Goal: Task Accomplishment & Management: Use online tool/utility

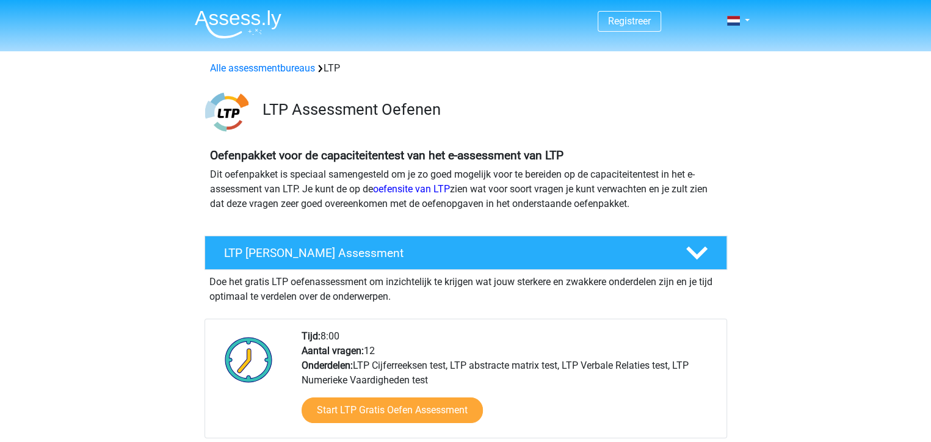
click at [644, 399] on div "Start LTP Gratis Oefen Assessment" at bounding box center [508, 413] width 415 height 50
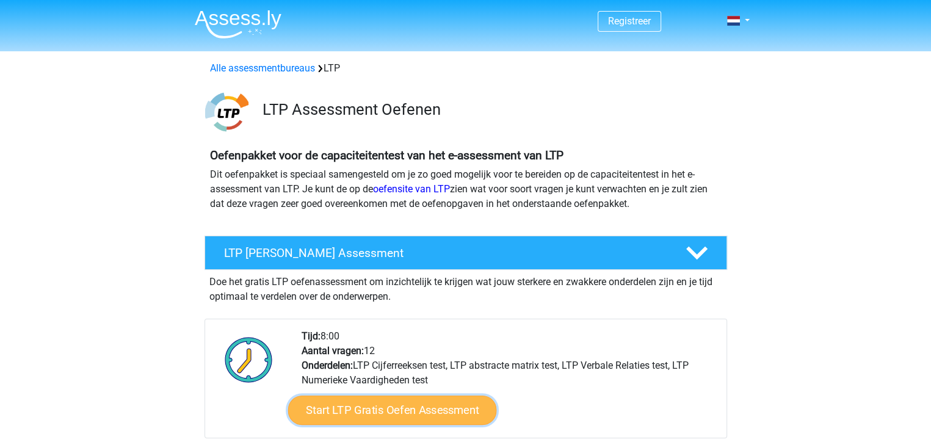
click at [441, 403] on link "Start LTP Gratis Oefen Assessment" at bounding box center [391, 409] width 209 height 29
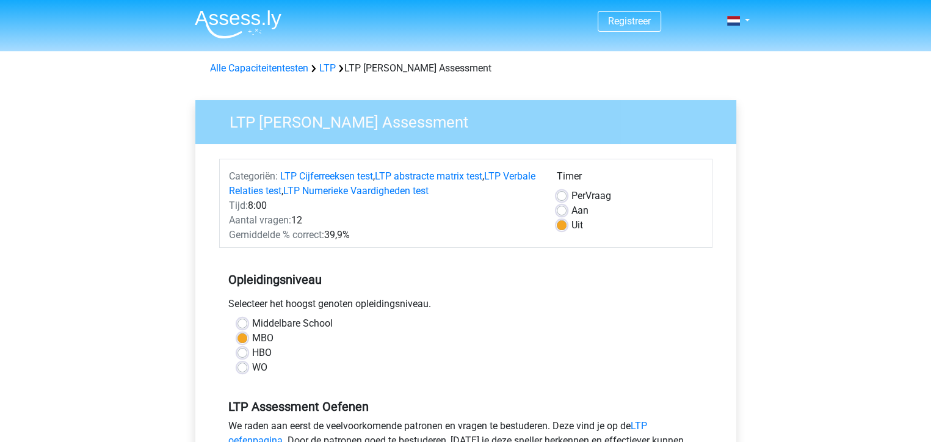
scroll to position [420, 0]
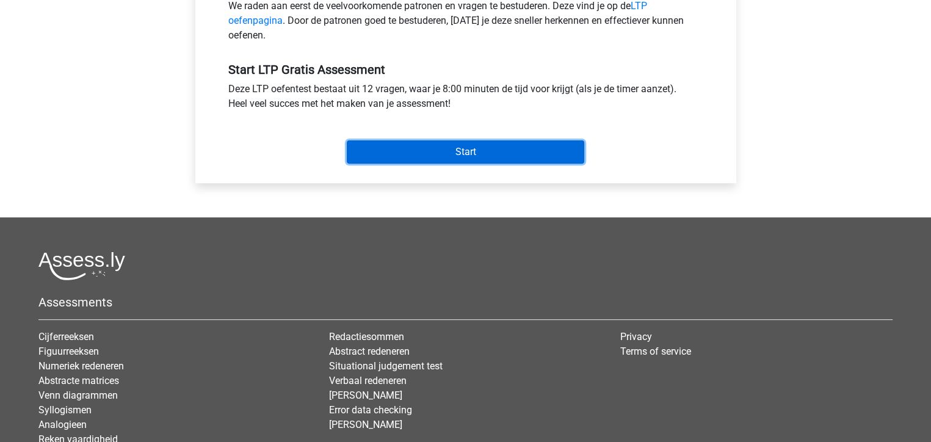
click at [474, 150] on input "Start" at bounding box center [465, 151] width 237 height 23
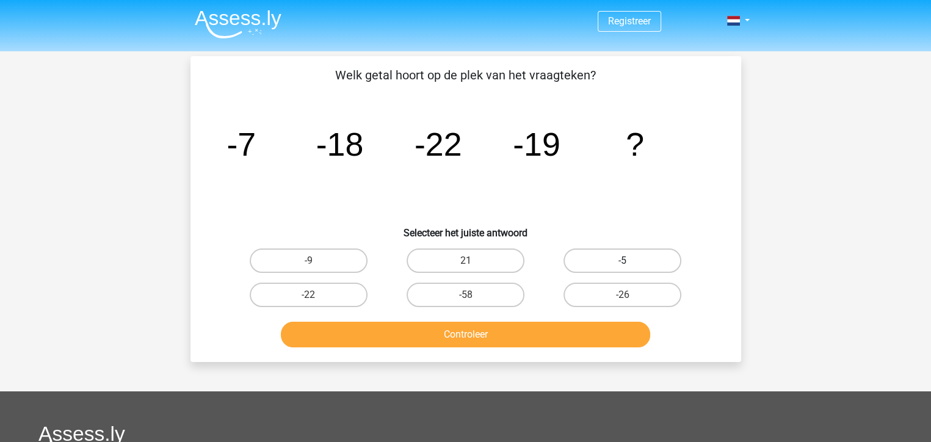
click at [586, 267] on label "-5" at bounding box center [622, 260] width 118 height 24
click at [622, 267] on input "-5" at bounding box center [626, 265] width 8 height 8
radio input "true"
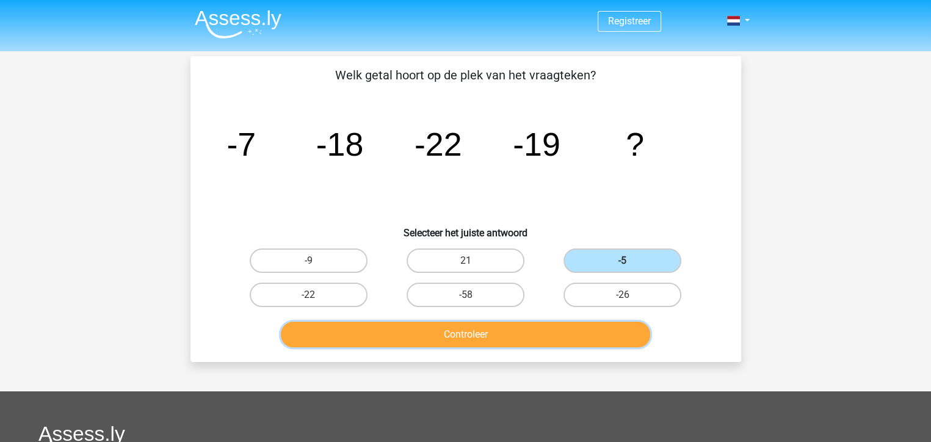
click at [543, 327] on button "Controleer" at bounding box center [465, 335] width 369 height 26
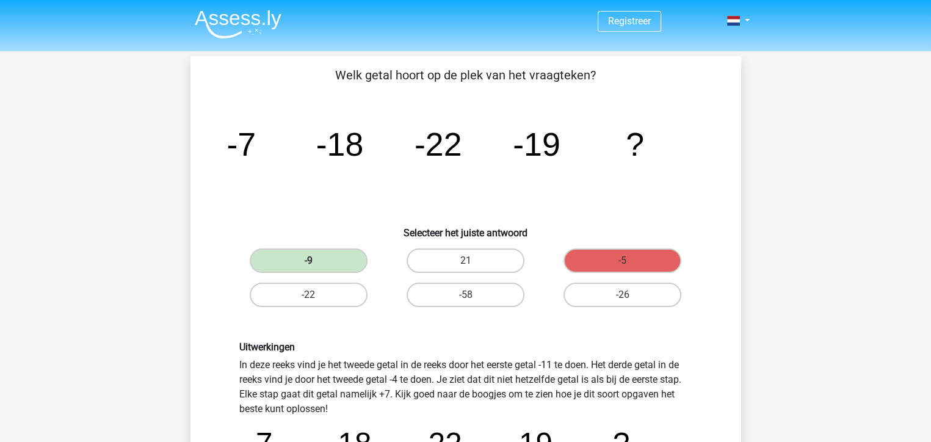
scroll to position [420, 0]
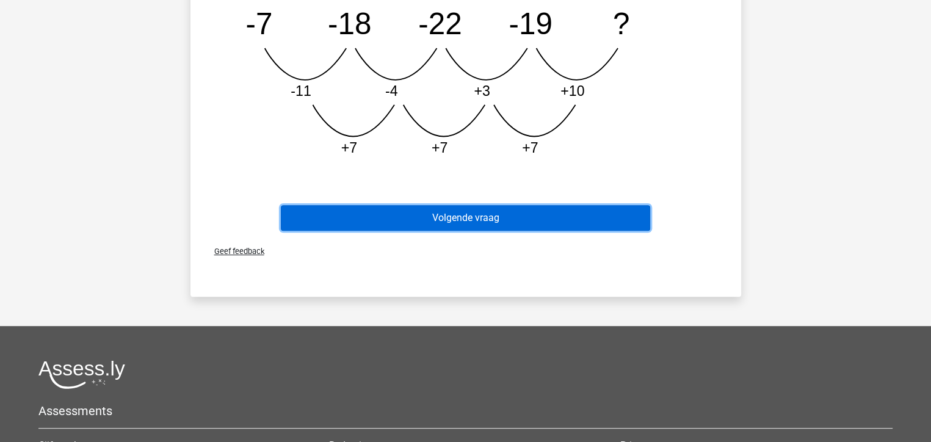
click at [488, 223] on button "Volgende vraag" at bounding box center [465, 218] width 369 height 26
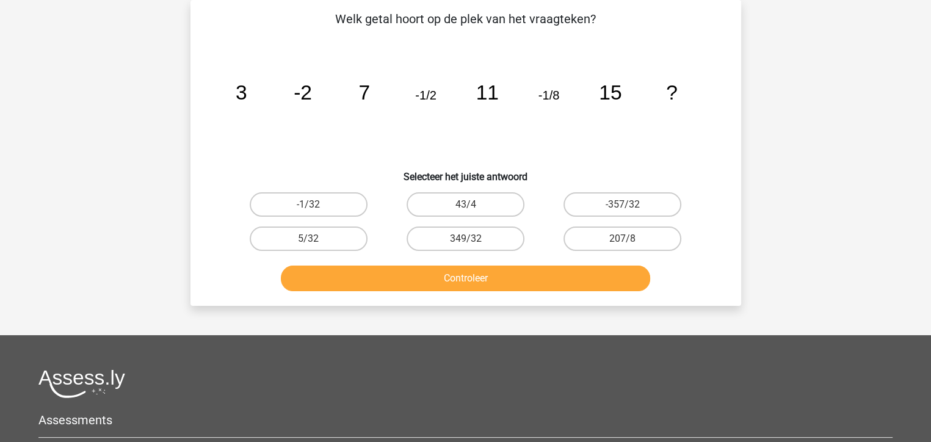
scroll to position [56, 0]
click at [487, 218] on div "43/4" at bounding box center [465, 204] width 157 height 34
click at [283, 240] on label "5/32" at bounding box center [309, 238] width 118 height 24
click at [308, 240] on input "5/32" at bounding box center [312, 243] width 8 height 8
radio input "true"
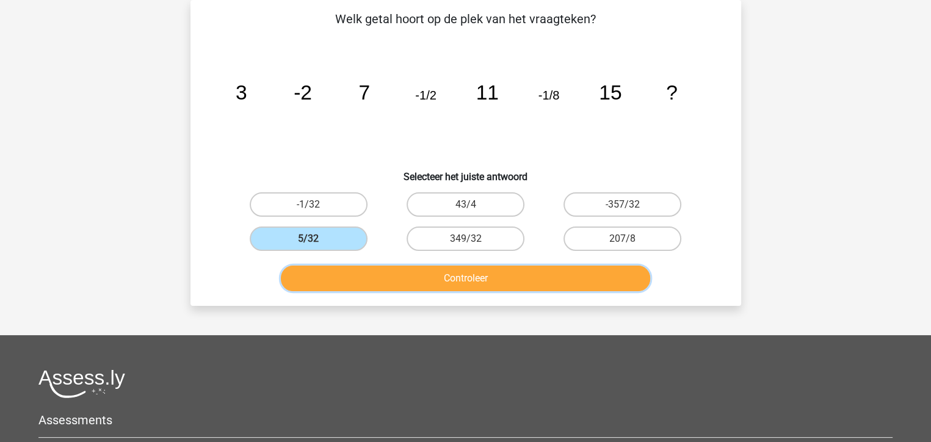
click at [449, 285] on button "Controleer" at bounding box center [465, 278] width 369 height 26
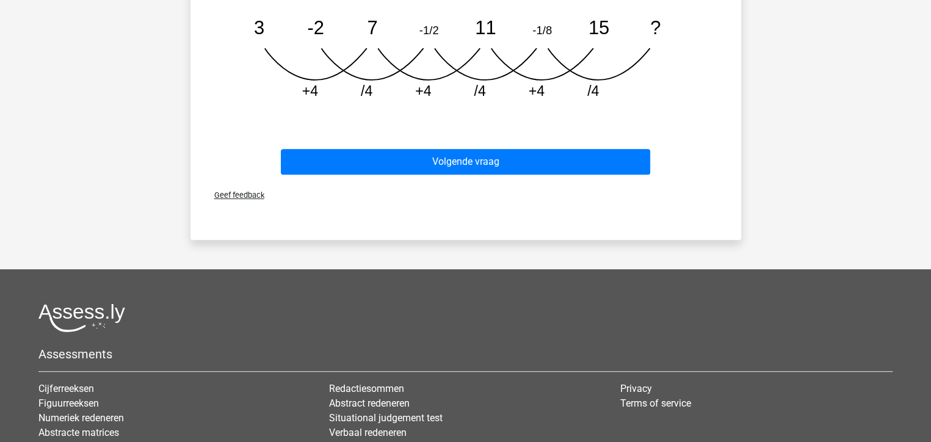
scroll to position [444, 0]
